Goal: Task Accomplishment & Management: Use online tool/utility

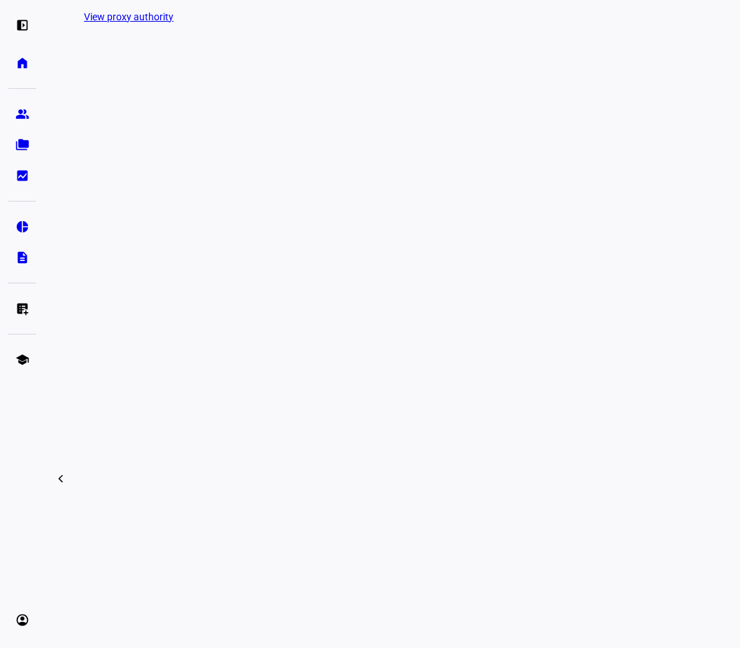
scroll to position [365, 0]
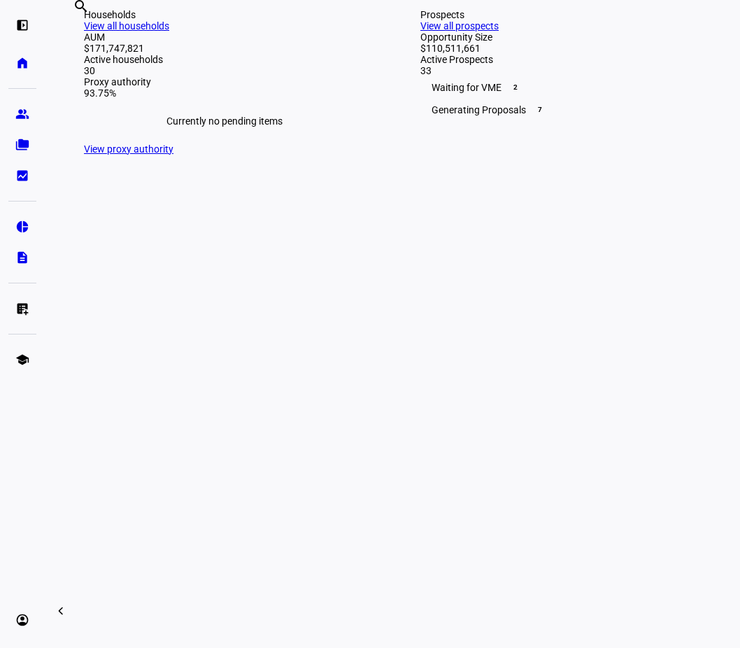
click at [313, 177] on div "Households View all households AUM $171,747,821 Active households 30 Proxy auth…" at bounding box center [224, 82] width 325 height 190
click at [316, 31] on div "Households View all households" at bounding box center [224, 20] width 281 height 22
click at [335, 31] on div "Households View all households" at bounding box center [224, 20] width 281 height 22
click at [169, 31] on link "View all households" at bounding box center [126, 25] width 85 height 11
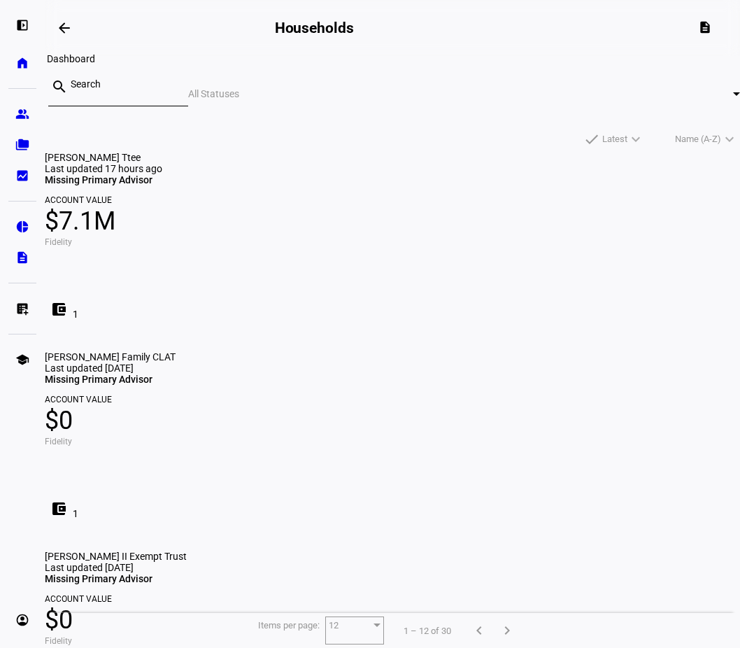
click at [71, 19] on span at bounding box center [65, 28] width 34 height 34
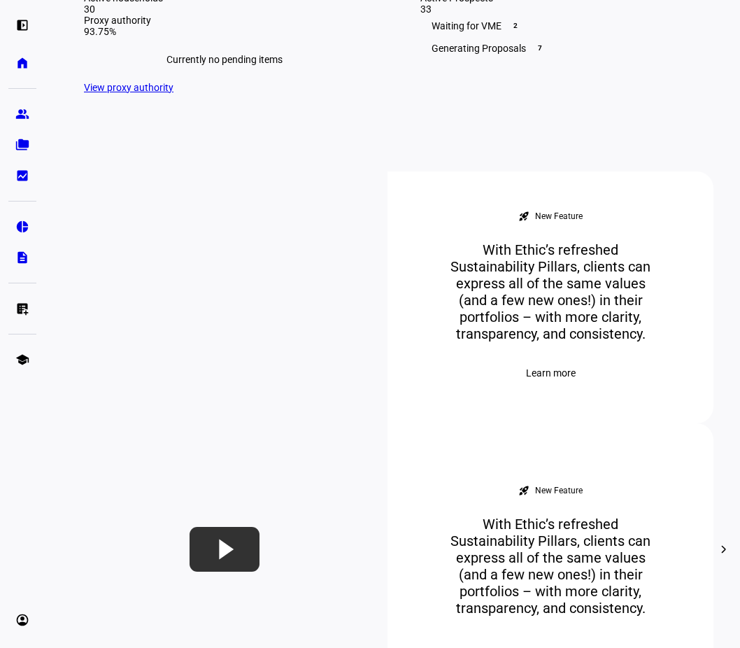
scroll to position [485, 0]
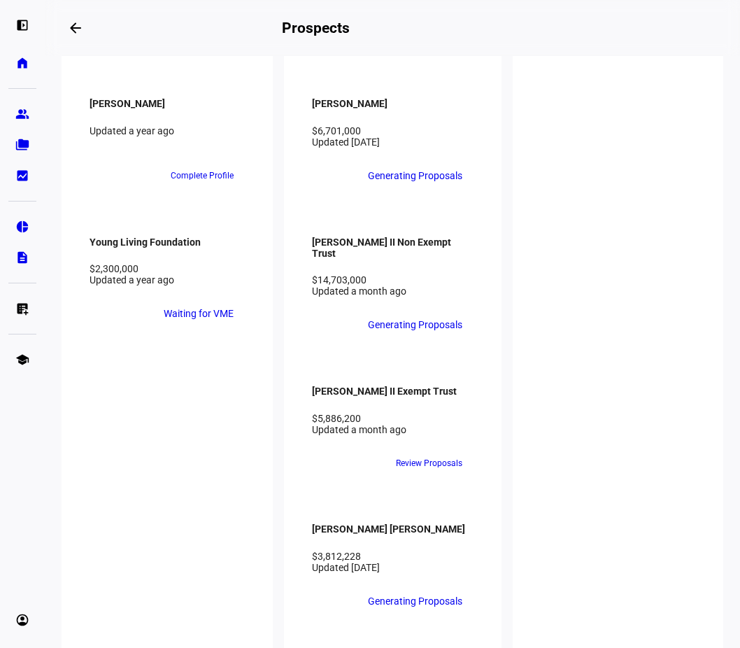
scroll to position [1791, 0]
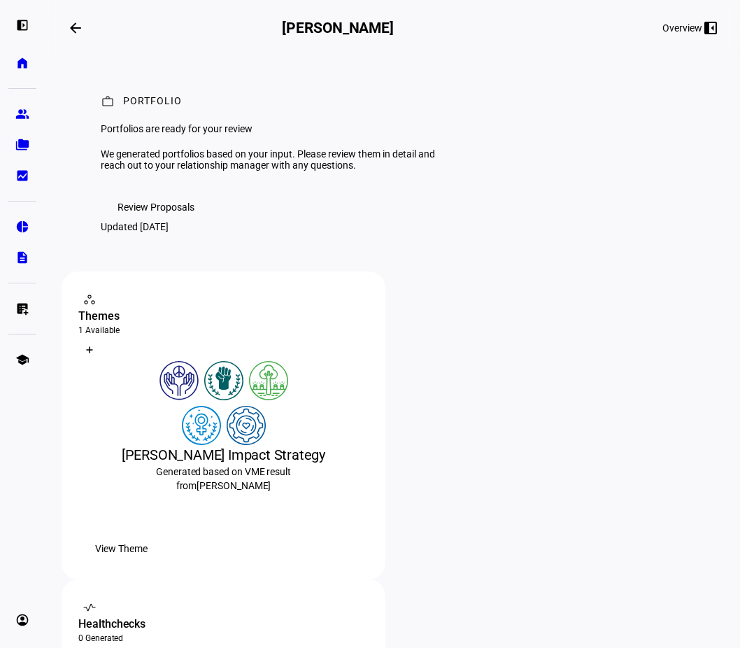
scroll to position [1, 0]
click at [579, 24] on span at bounding box center [691, 28] width 78 height 34
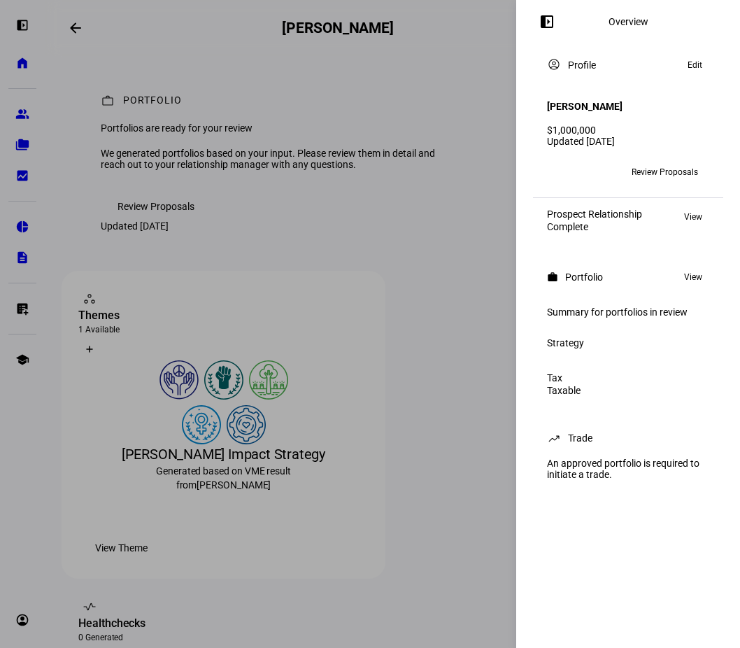
click at [579, 161] on span "Review Proposals" at bounding box center [665, 172] width 66 height 22
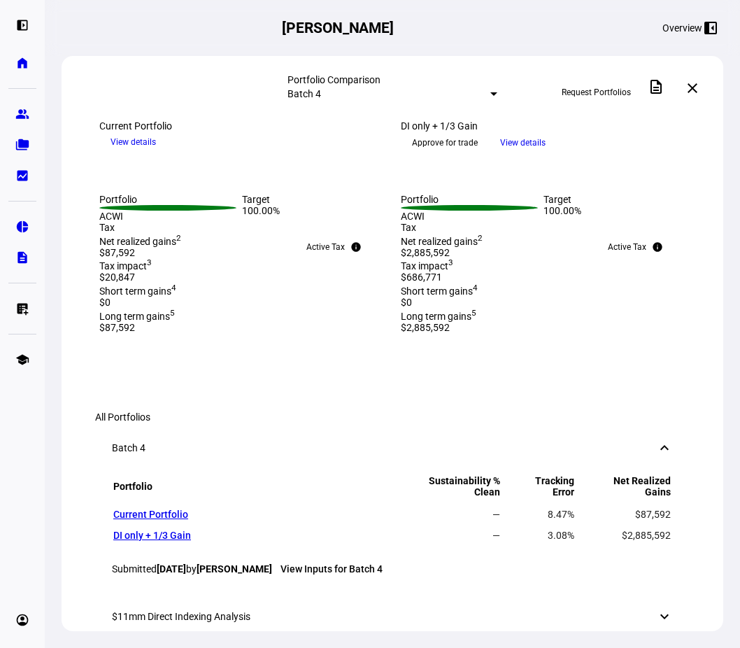
scroll to position [421, 0]
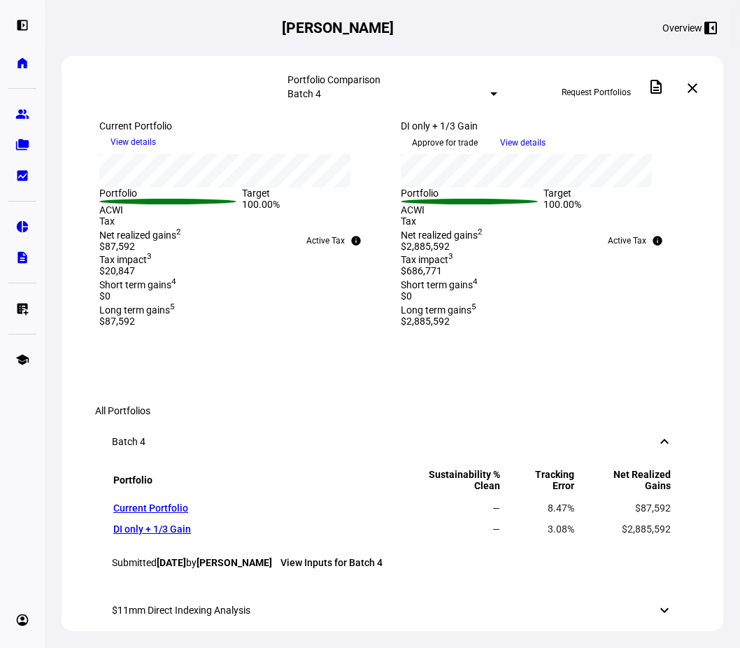
click at [579, 86] on span "Request Portfolios" at bounding box center [596, 92] width 69 height 22
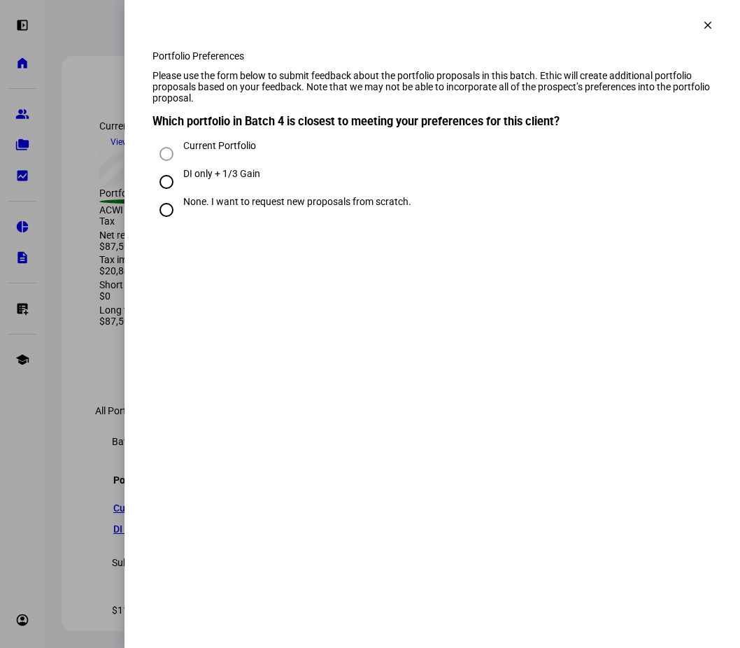
drag, startPoint x: 242, startPoint y: 234, endPoint x: 222, endPoint y: 221, distance: 23.9
click at [222, 221] on div "None. I want to request new proposals from scratch." at bounding box center [297, 208] width 228 height 25
click at [221, 179] on div "DI only + 1/3 Gain" at bounding box center [221, 173] width 77 height 11
click at [181, 196] on input "DI only + 1/3 Gain" at bounding box center [167, 182] width 28 height 28
radio input "true"
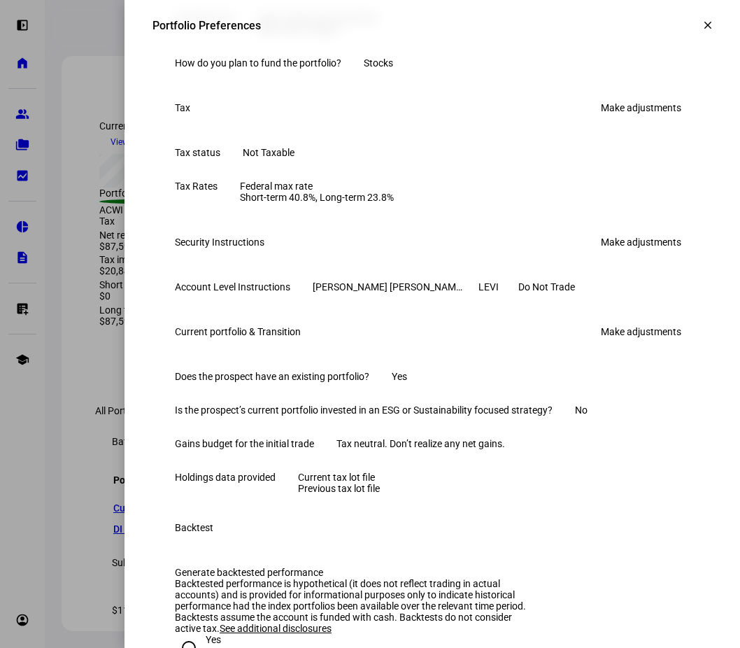
scroll to position [492, 0]
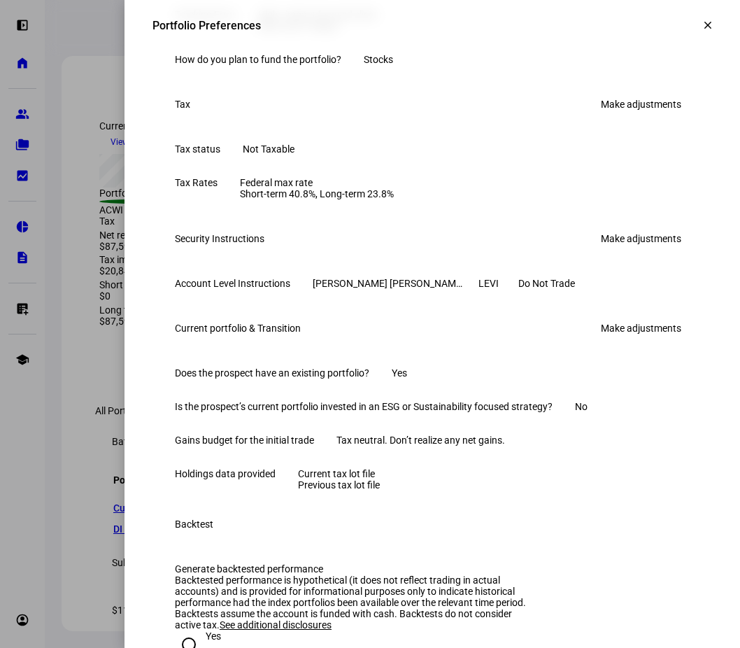
click at [579, 115] on link "Make adjustments" at bounding box center [641, 104] width 97 height 22
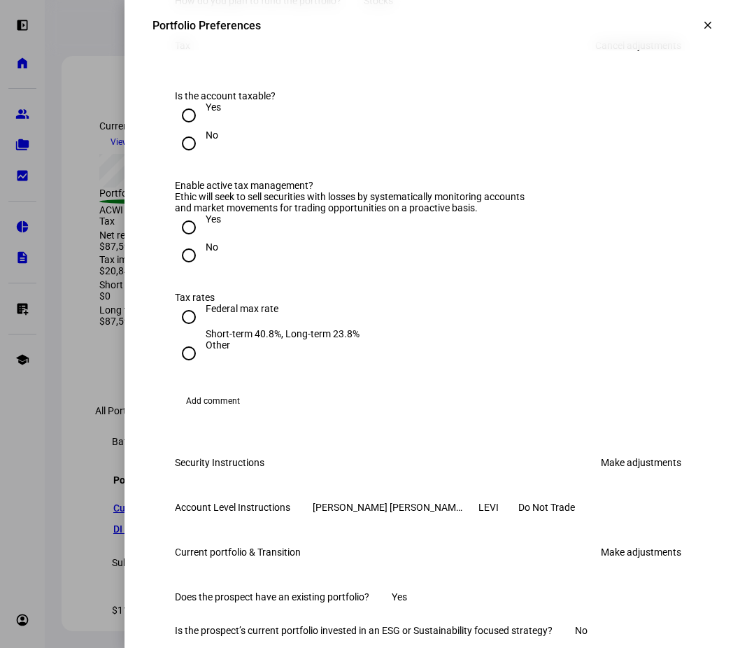
scroll to position [554, 0]
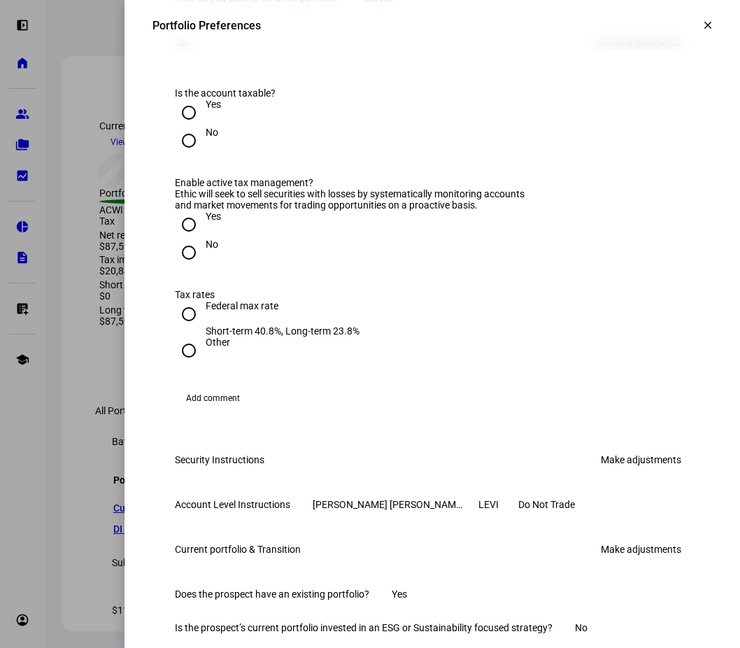
click at [579, 54] on link "Cancel adjustments" at bounding box center [638, 42] width 103 height 22
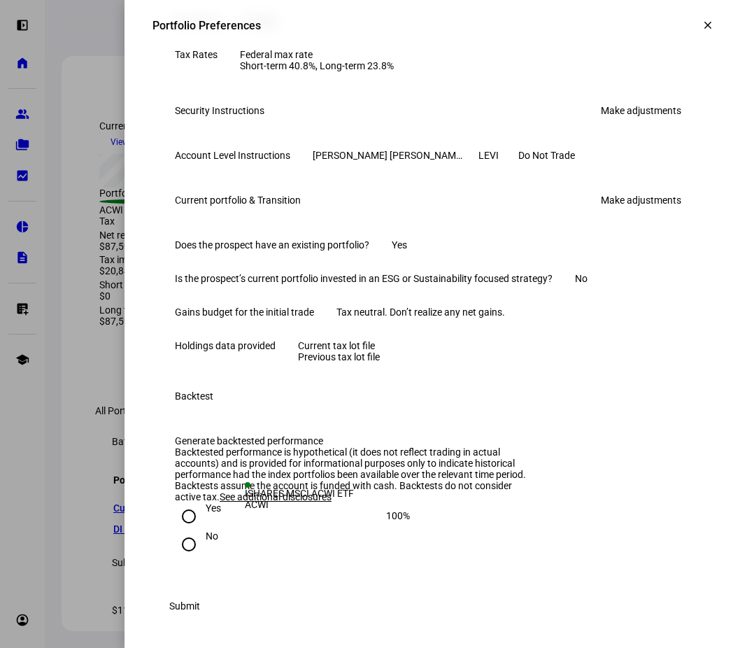
scroll to position [799, 0]
click at [579, 189] on link "Make adjustments" at bounding box center [641, 200] width 97 height 22
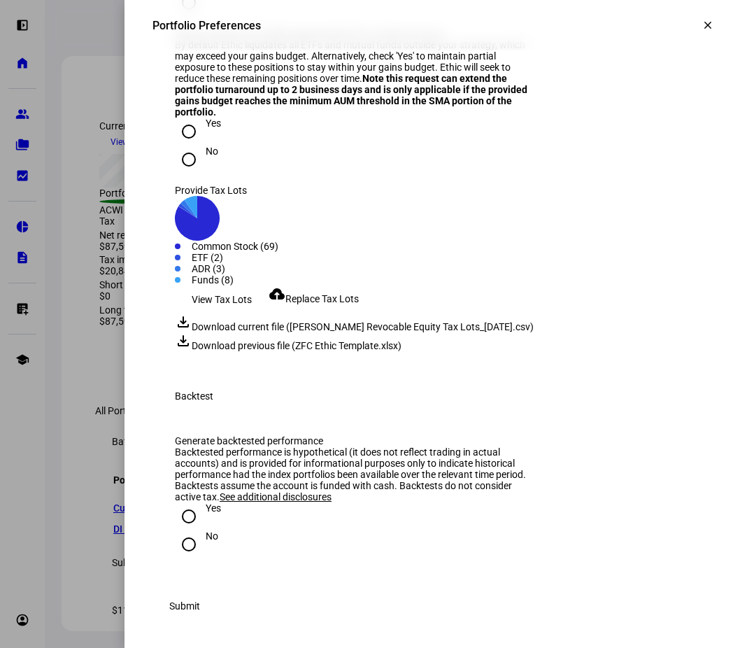
scroll to position [1338, 0]
drag, startPoint x: 675, startPoint y: 608, endPoint x: 449, endPoint y: 415, distance: 296.9
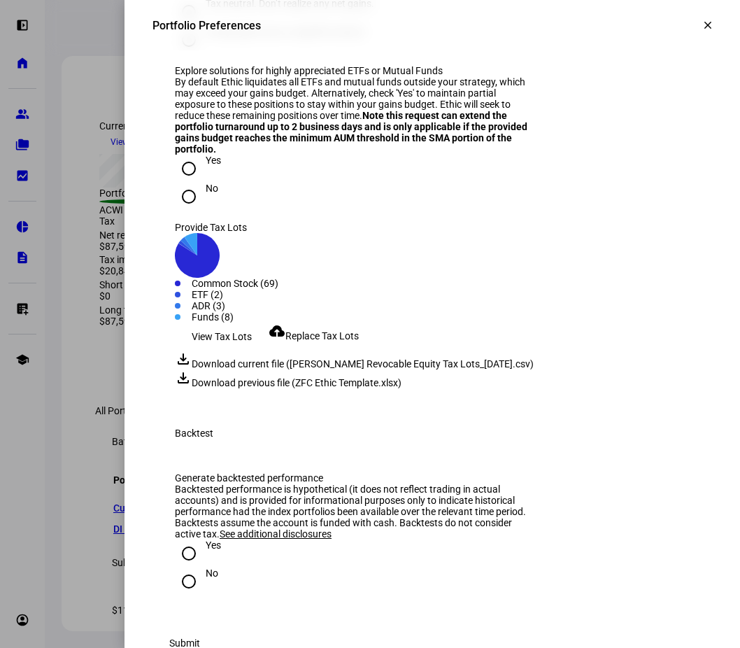
scroll to position [1051, 0]
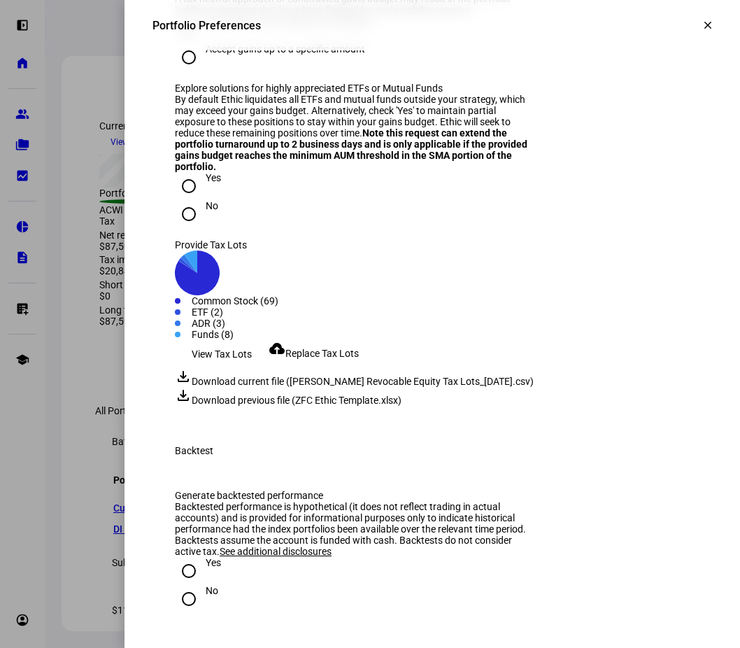
click at [208, 183] on div "Yes" at bounding box center [213, 177] width 15 height 11
click at [203, 200] on input "Yes" at bounding box center [189, 186] width 28 height 28
radio input "true"
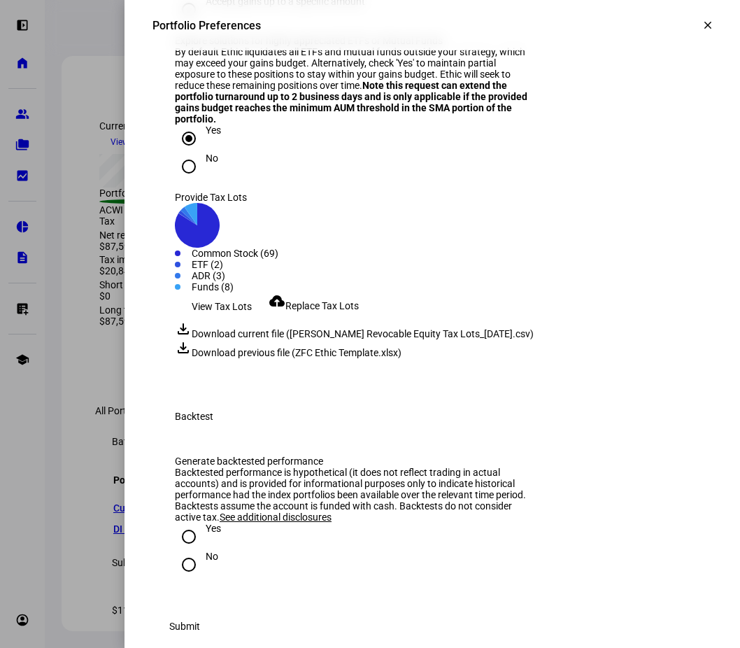
scroll to position [1354, 0]
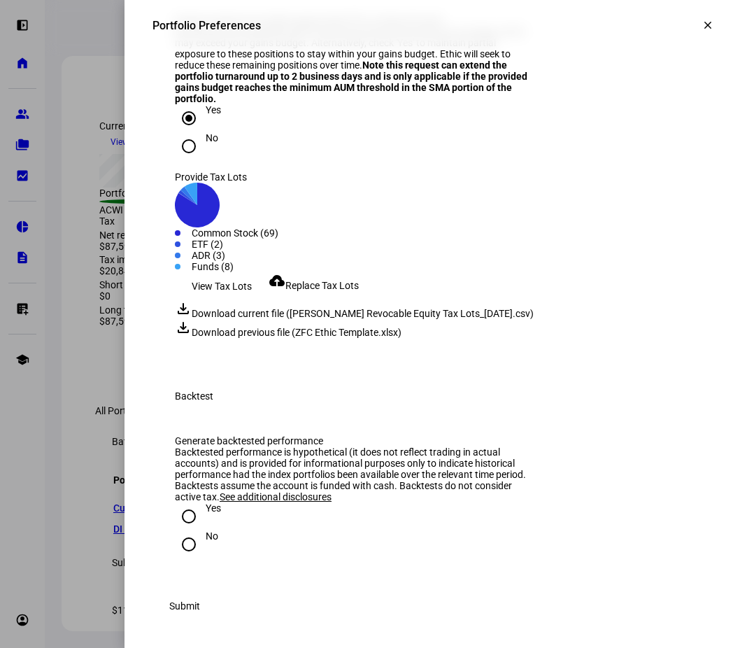
click at [200, 601] on span "Submit" at bounding box center [184, 606] width 31 height 28
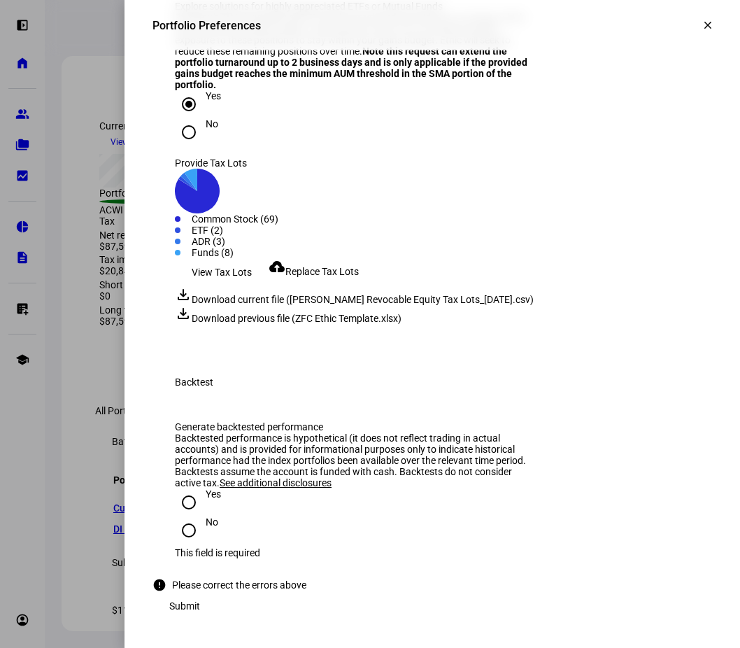
click at [183, 539] on input "No" at bounding box center [189, 531] width 28 height 28
radio input "true"
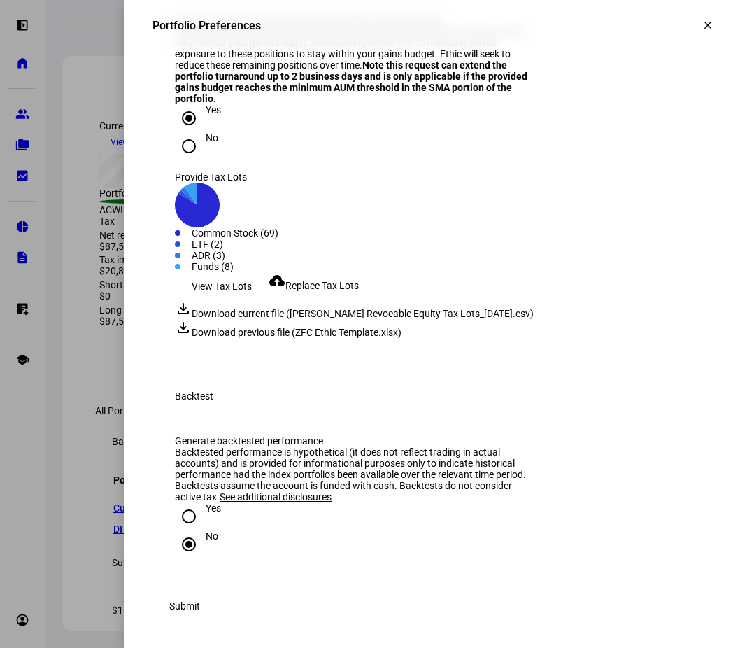
click at [200, 610] on span "Submit" at bounding box center [184, 606] width 31 height 28
